Goal: Task Accomplishment & Management: Use online tool/utility

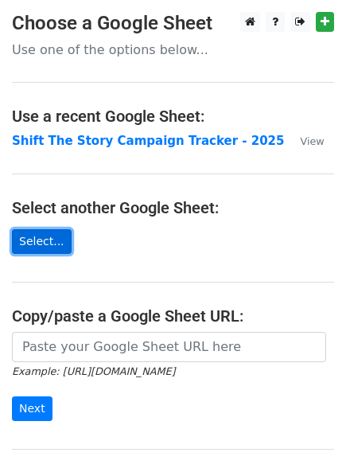
click at [34, 244] on link "Select..." at bounding box center [42, 241] width 60 height 25
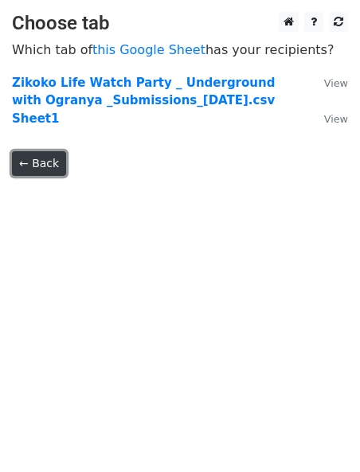
click at [37, 162] on link "← Back" at bounding box center [39, 163] width 54 height 25
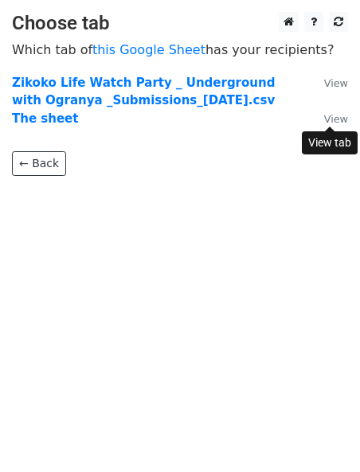
click at [334, 121] on small "View" at bounding box center [336, 119] width 24 height 12
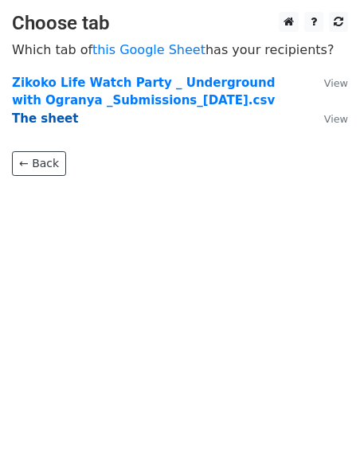
click at [45, 120] on strong "The sheet" at bounding box center [45, 118] width 66 height 14
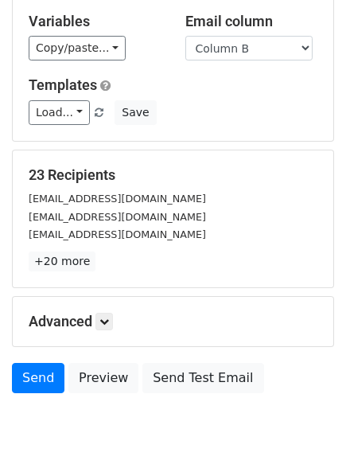
scroll to position [115, 0]
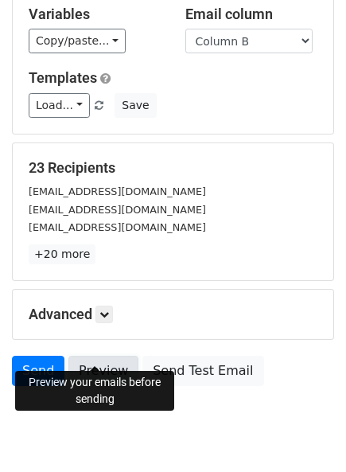
click at [96, 356] on link "Preview" at bounding box center [103, 371] width 70 height 30
click at [109, 356] on link "Preview" at bounding box center [103, 371] width 70 height 30
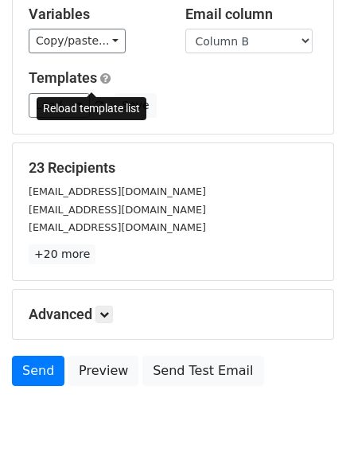
click at [95, 101] on span at bounding box center [99, 106] width 9 height 10
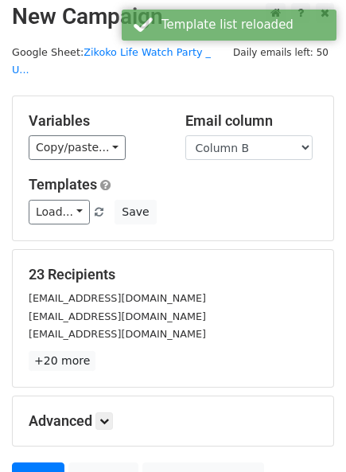
scroll to position [0, 0]
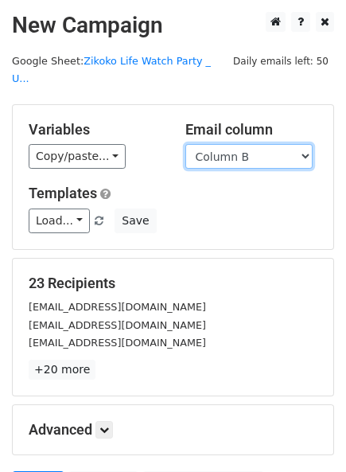
click at [275, 144] on select "Column A Column B" at bounding box center [249, 156] width 127 height 25
select select "Column A"
click at [186, 144] on select "Column A Column B" at bounding box center [249, 156] width 127 height 25
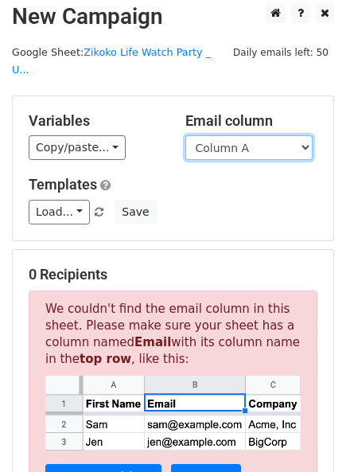
scroll to position [16, 0]
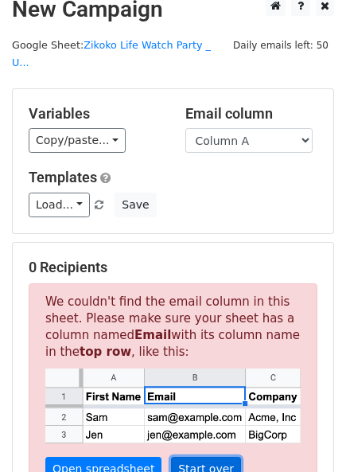
click at [205, 457] on link "Start over" at bounding box center [206, 469] width 70 height 25
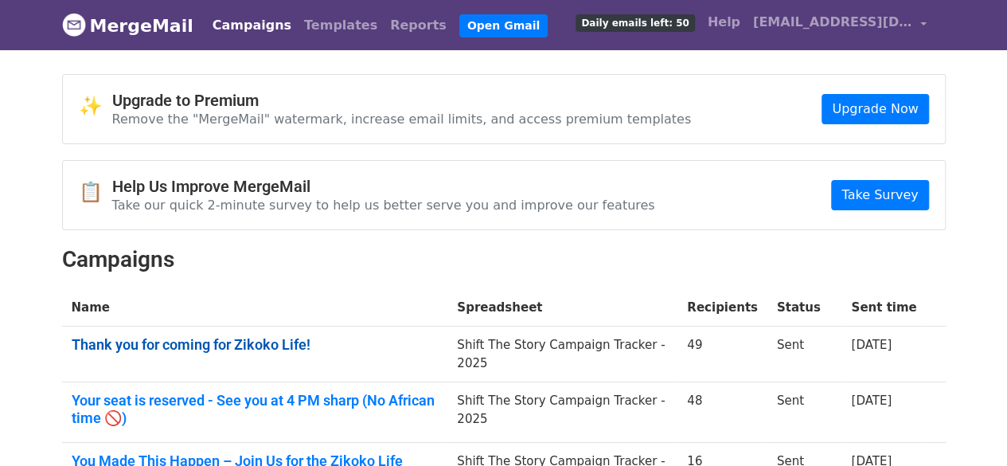
click at [288, 340] on link "Thank you for coming for Zikoko Life!" at bounding box center [255, 345] width 367 height 18
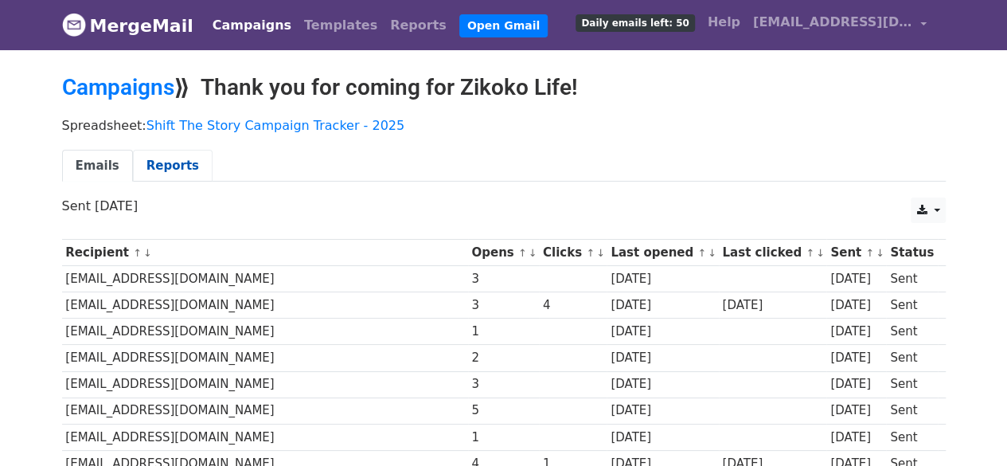
click at [151, 159] on link "Reports" at bounding box center [173, 166] width 80 height 33
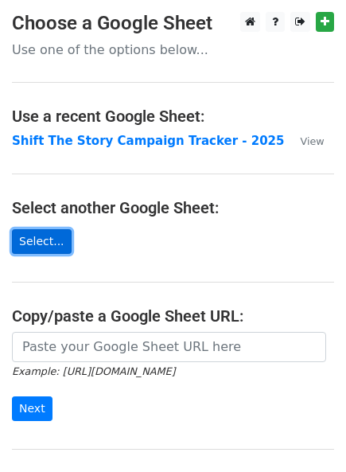
click at [39, 248] on link "Select..." at bounding box center [42, 241] width 60 height 25
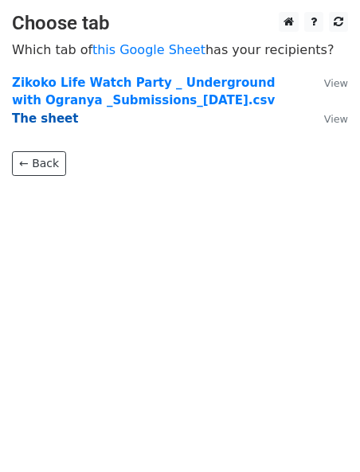
click at [53, 119] on strong "The sheet" at bounding box center [45, 118] width 66 height 14
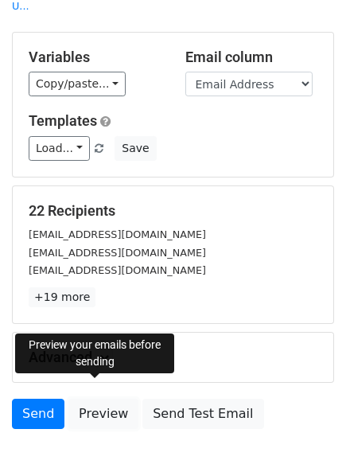
scroll to position [143, 0]
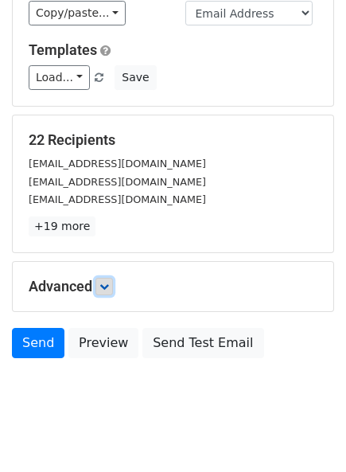
click at [112, 278] on link at bounding box center [105, 287] width 18 height 18
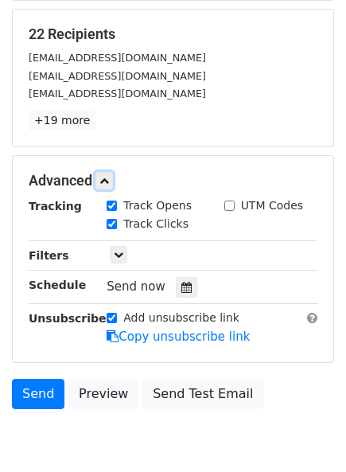
scroll to position [260, 0]
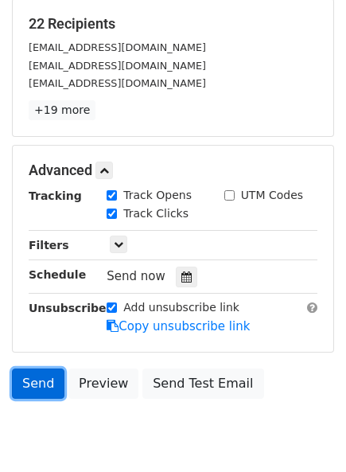
click at [41, 369] on link "Send" at bounding box center [38, 384] width 53 height 30
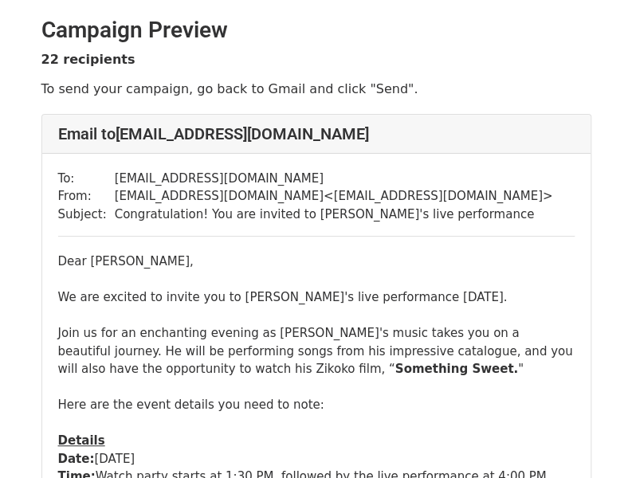
click at [356, 295] on div "We are excited to invite you to Ogranya's live performance this Friday." at bounding box center [316, 297] width 516 height 18
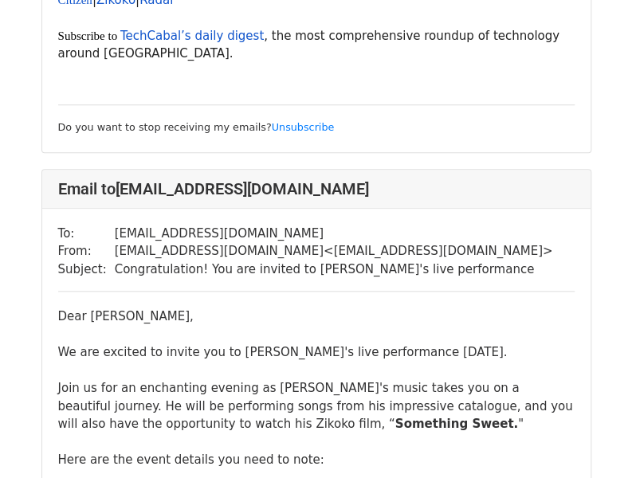
scroll to position [2294, 0]
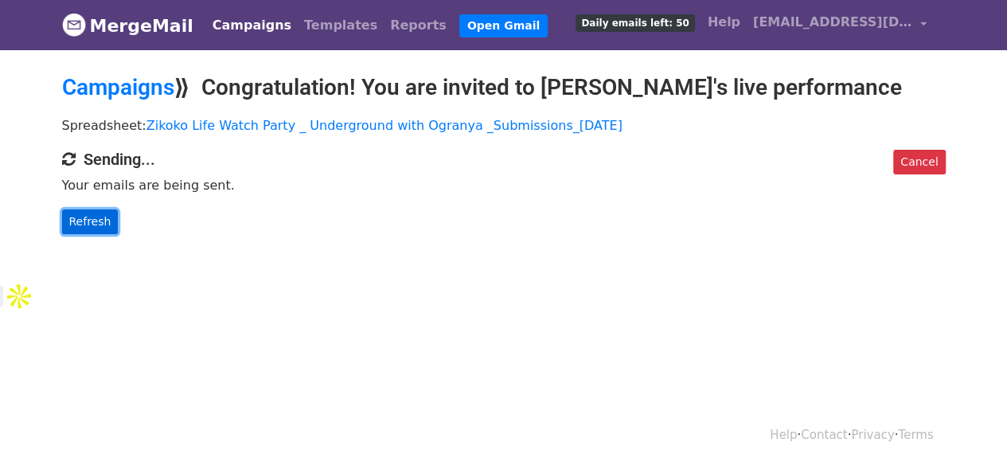
click at [97, 220] on link "Refresh" at bounding box center [90, 221] width 57 height 25
